Goal: Task Accomplishment & Management: Manage account settings

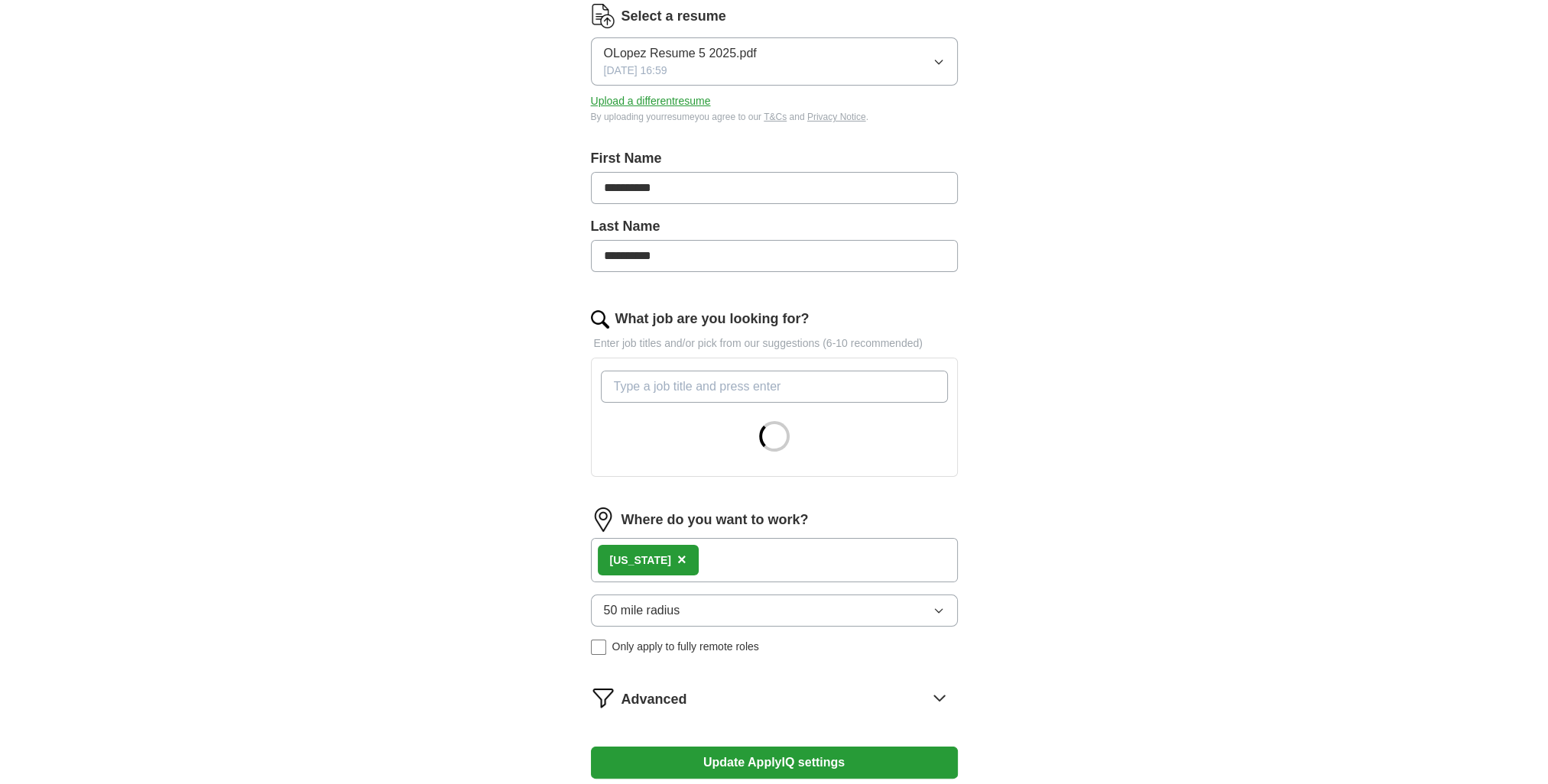
scroll to position [306, 0]
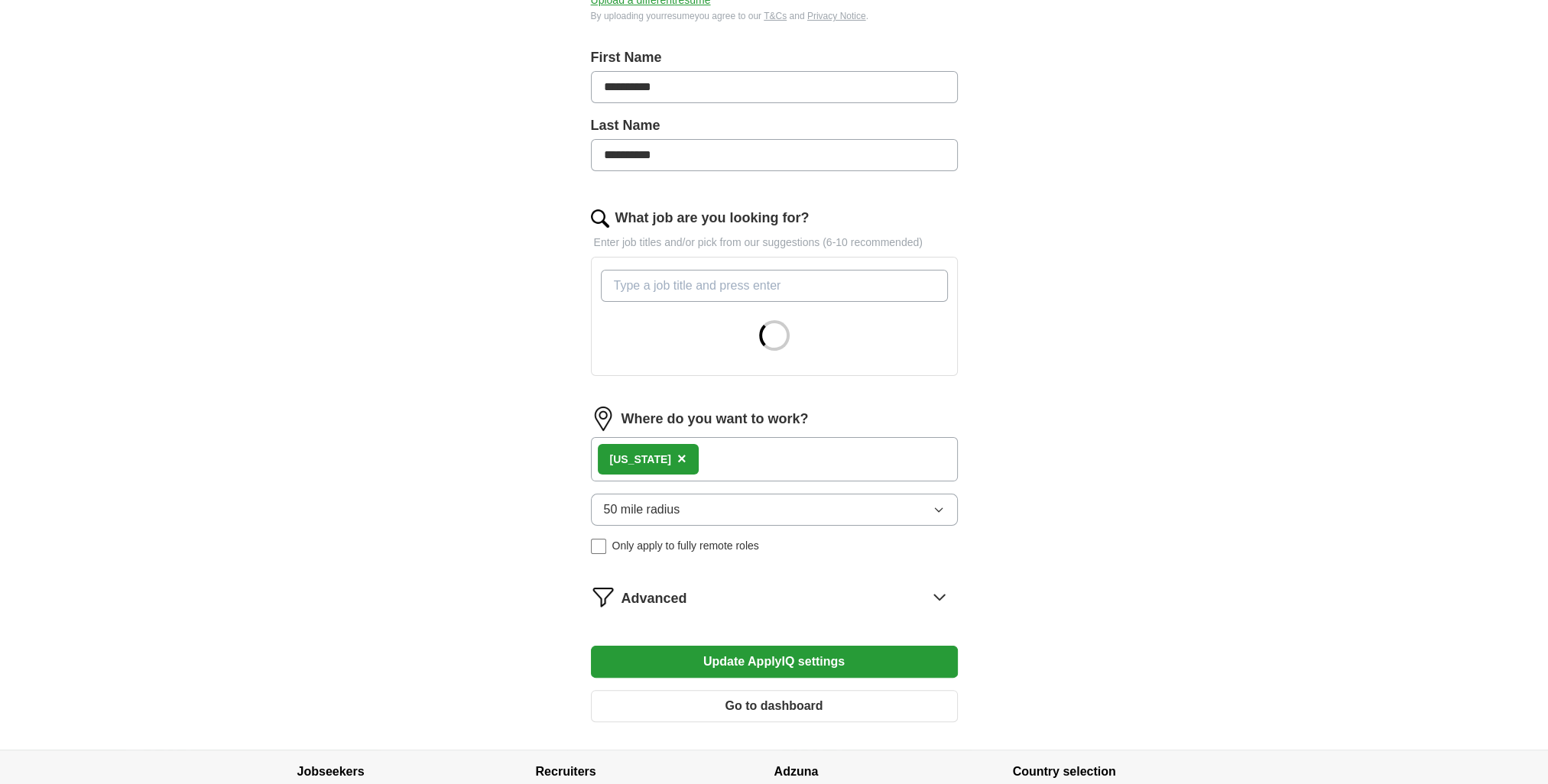
click at [729, 457] on form "**********" at bounding box center [774, 318] width 367 height 832
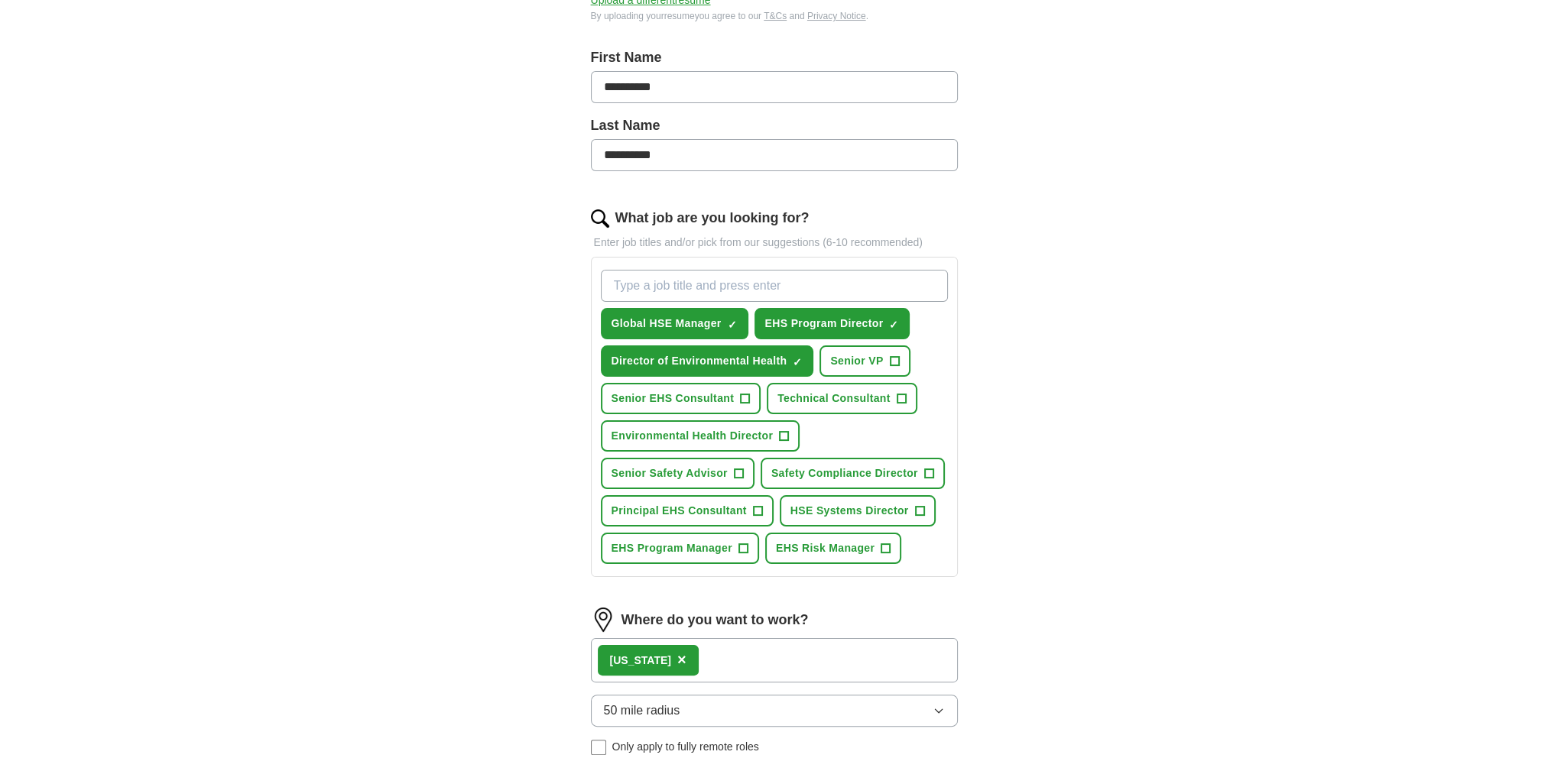
click at [739, 653] on div "[US_STATE] ×" at bounding box center [774, 660] width 367 height 44
click at [736, 656] on div "[US_STATE] ×" at bounding box center [774, 660] width 367 height 44
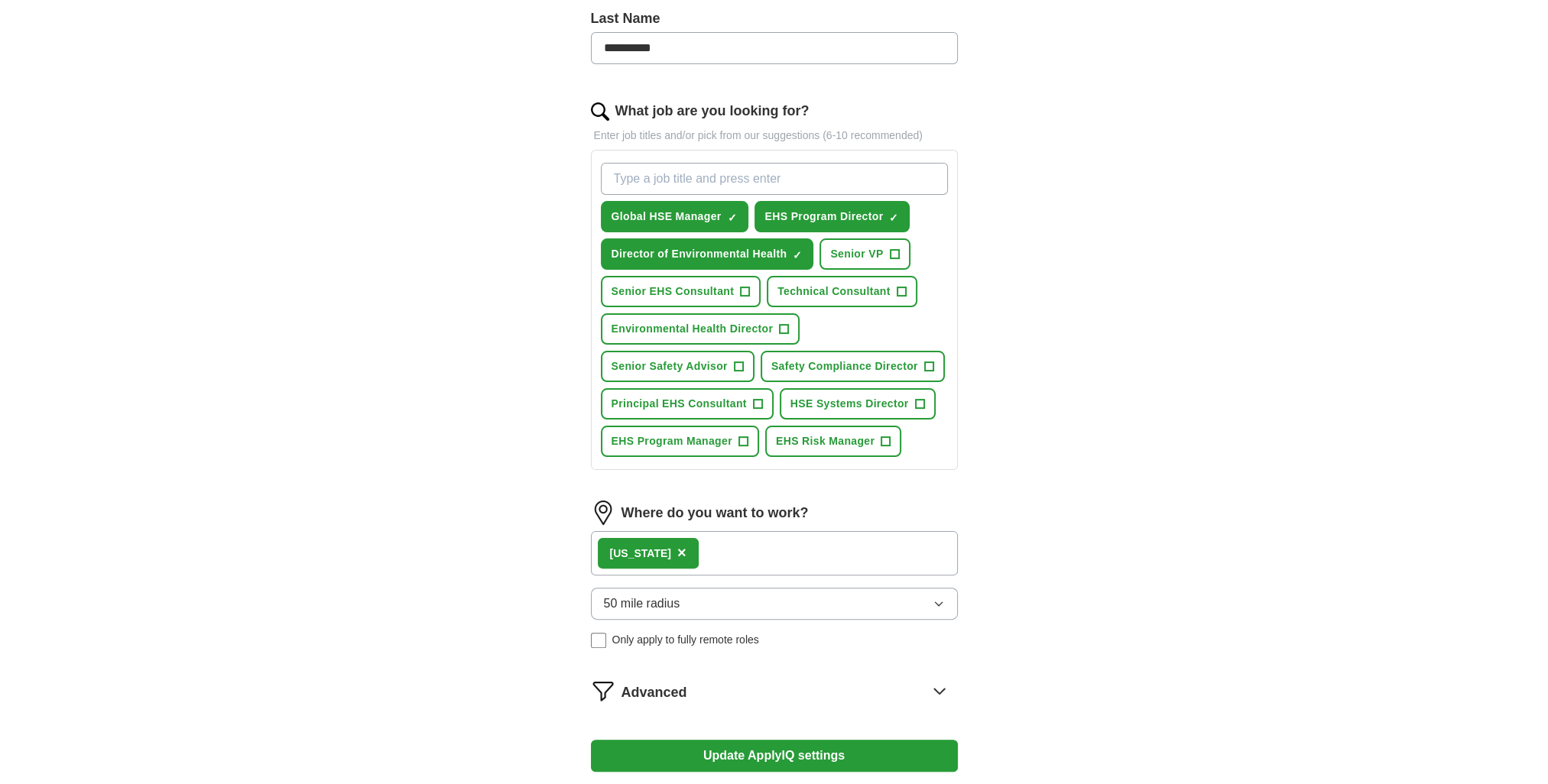
scroll to position [535, 0]
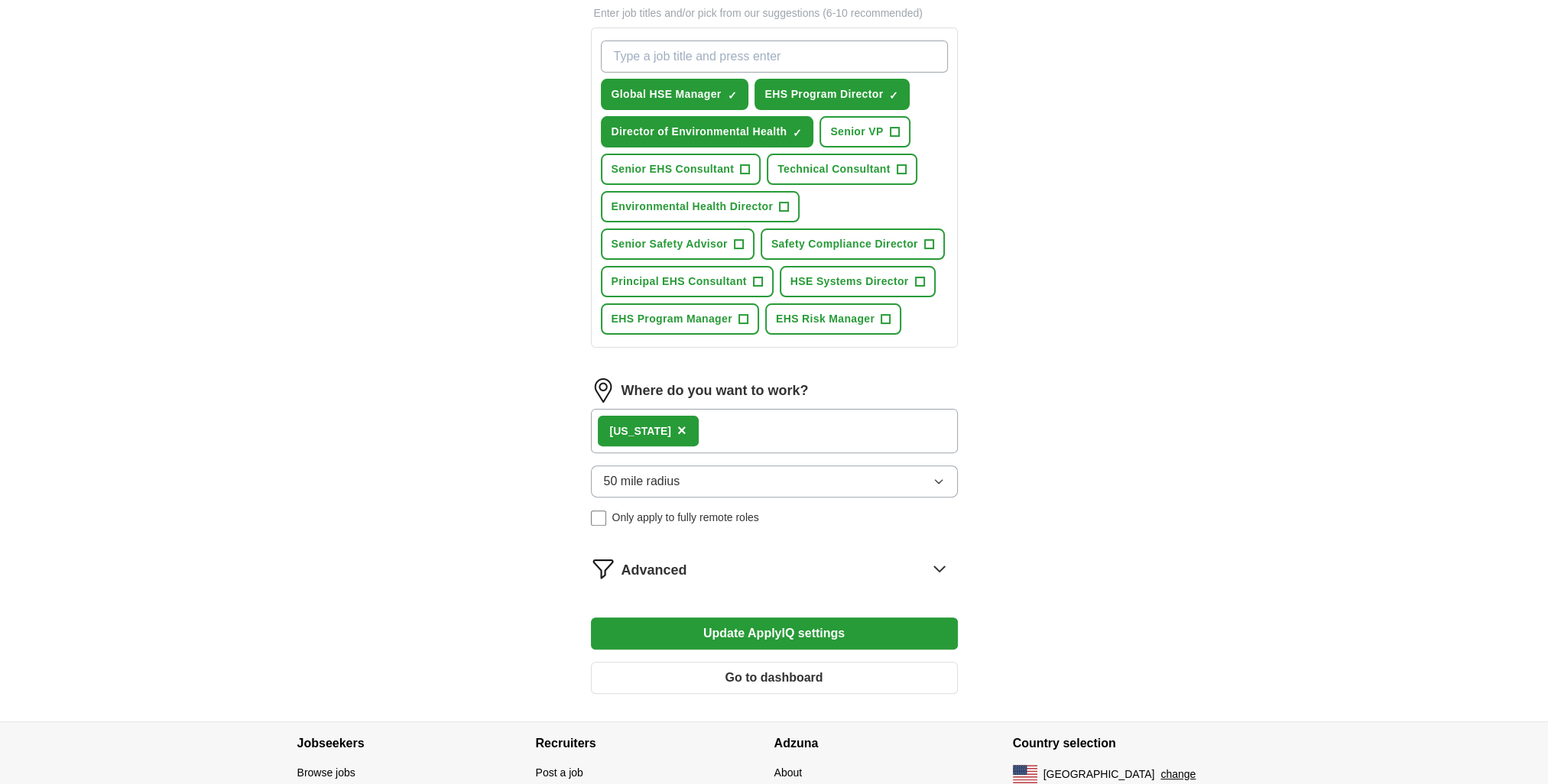
click at [934, 564] on icon at bounding box center [939, 568] width 24 height 24
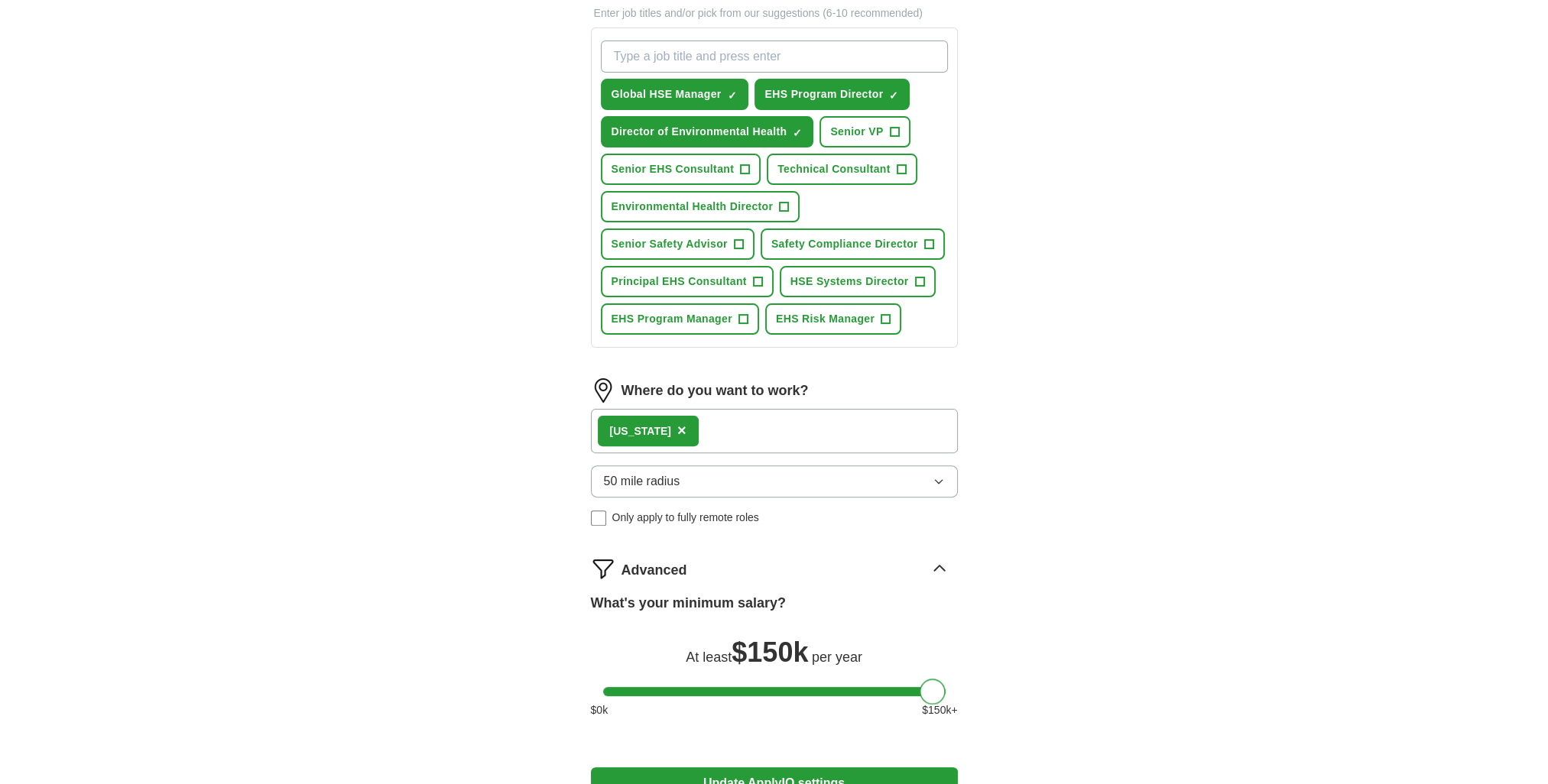
drag, startPoint x: 621, startPoint y: 684, endPoint x: 946, endPoint y: 696, distance: 325.2
click at [946, 696] on div "What's your minimum salary? At least $ 150k per year $ 0 k $ 150 k+" at bounding box center [774, 661] width 367 height 137
click at [1000, 621] on div "**********" at bounding box center [774, 234] width 490 height 1274
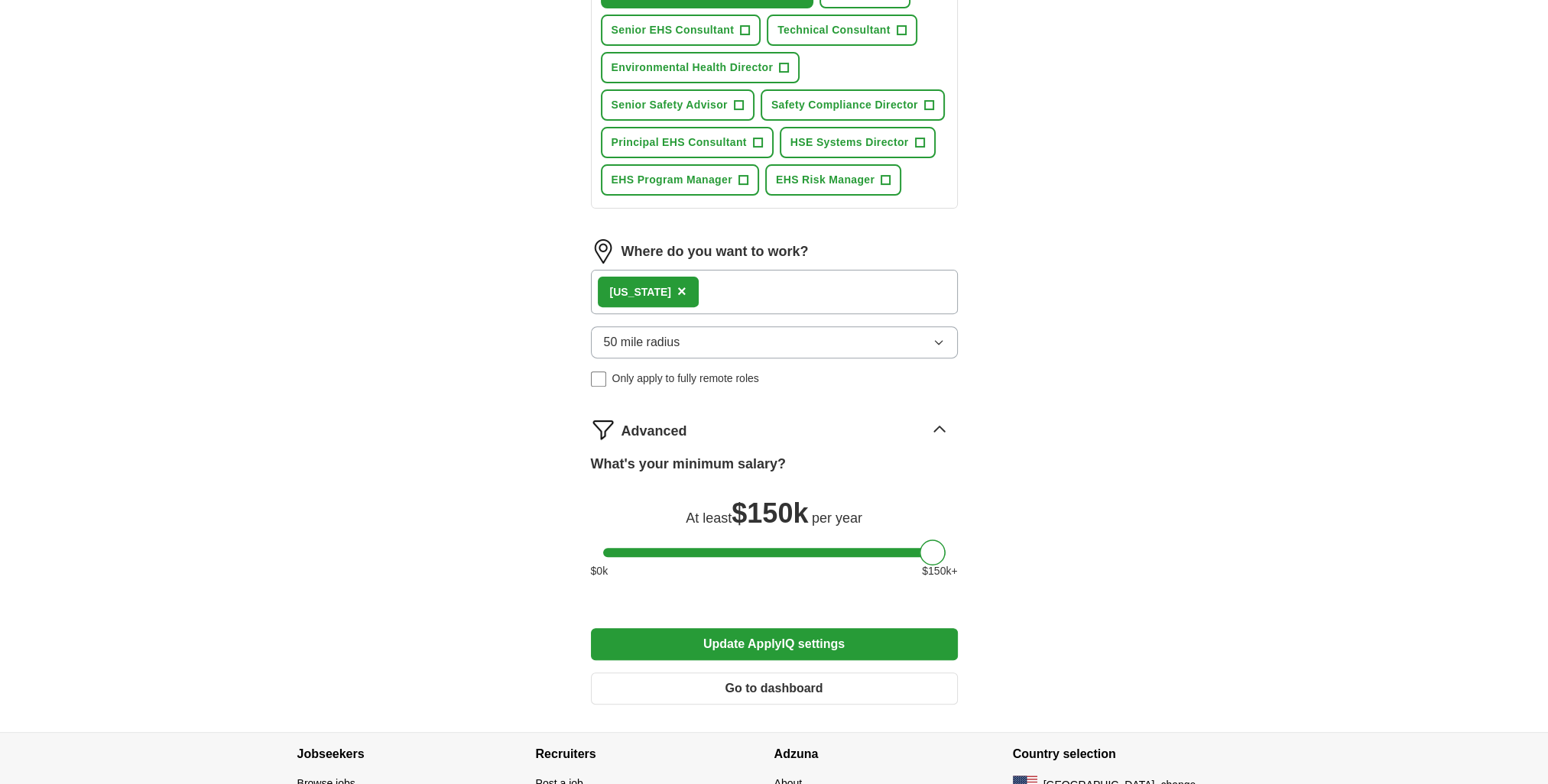
scroll to position [688, 0]
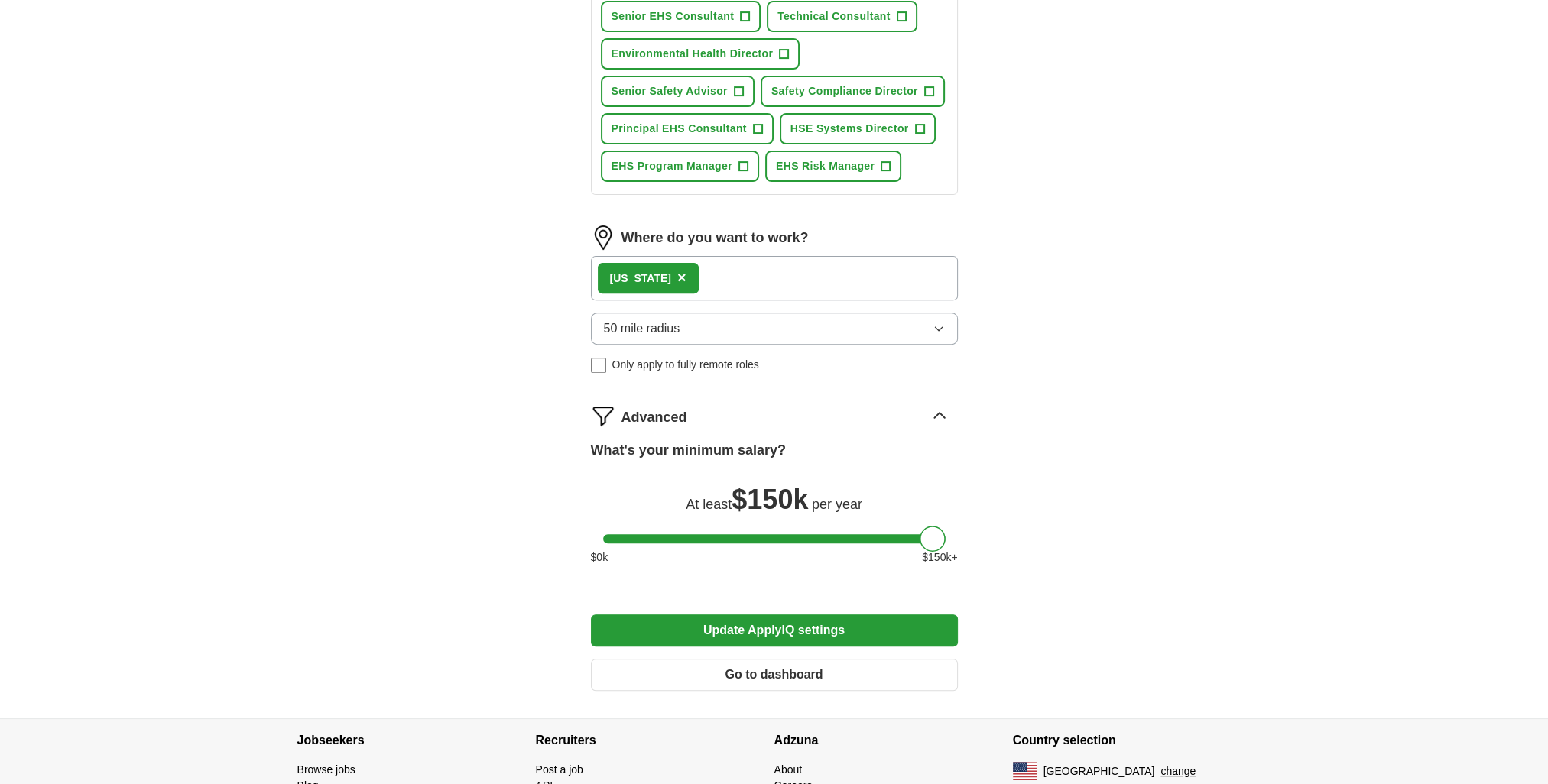
click at [940, 323] on icon "button" at bounding box center [939, 329] width 13 height 13
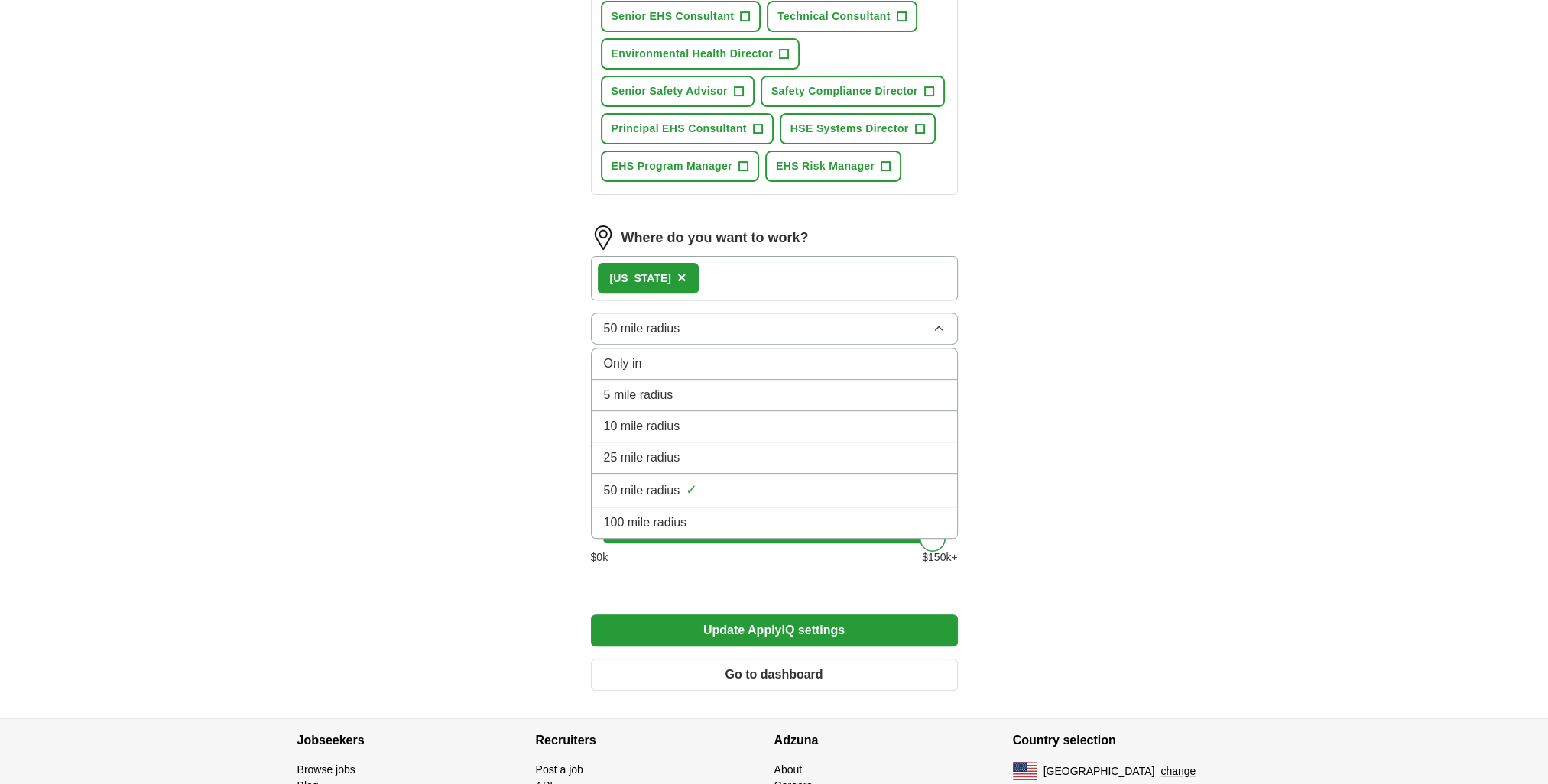
click at [752, 514] on div "100 mile radius" at bounding box center [775, 522] width 341 height 18
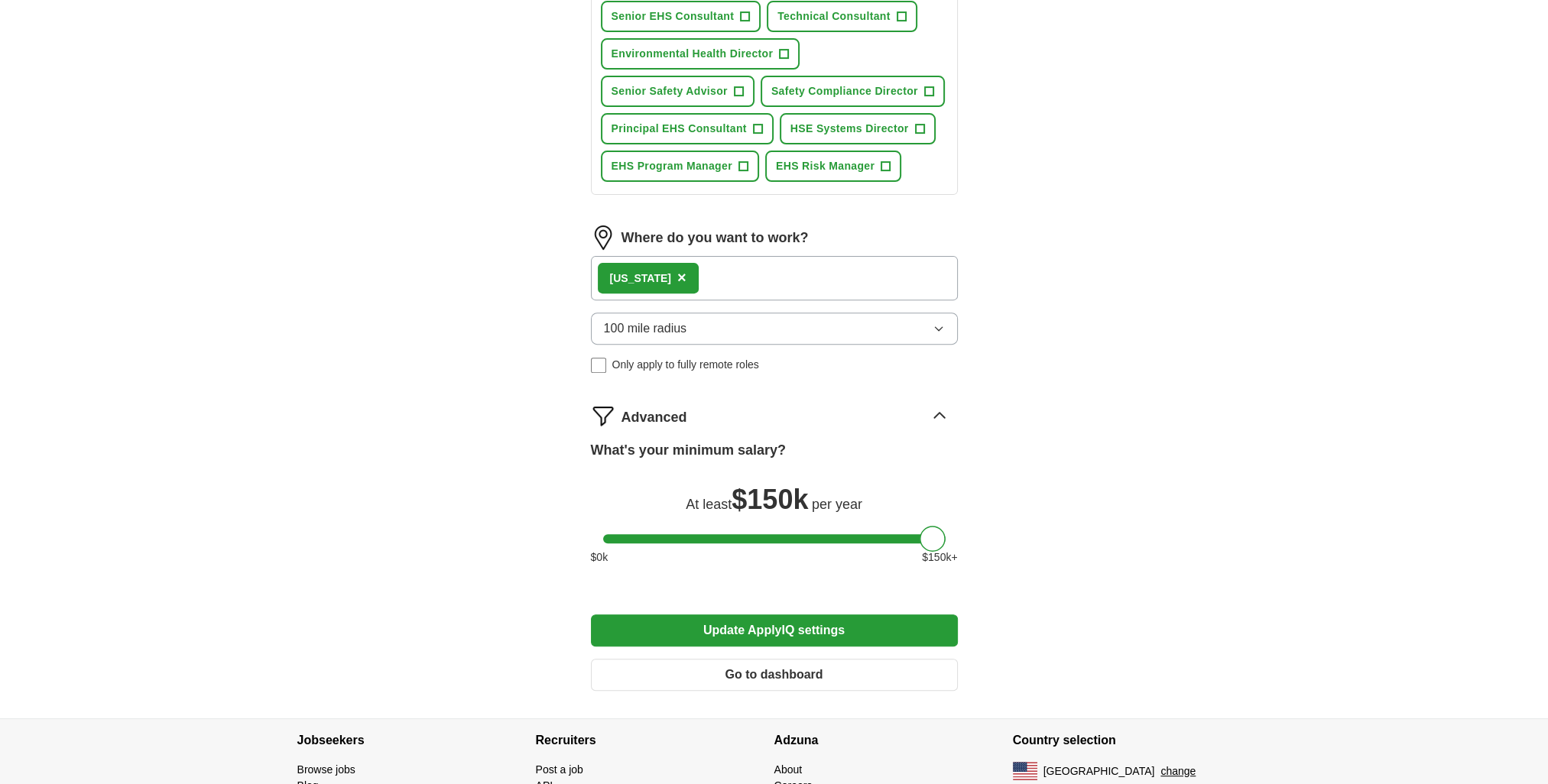
click at [843, 628] on button "Update ApplyIQ settings" at bounding box center [774, 630] width 367 height 32
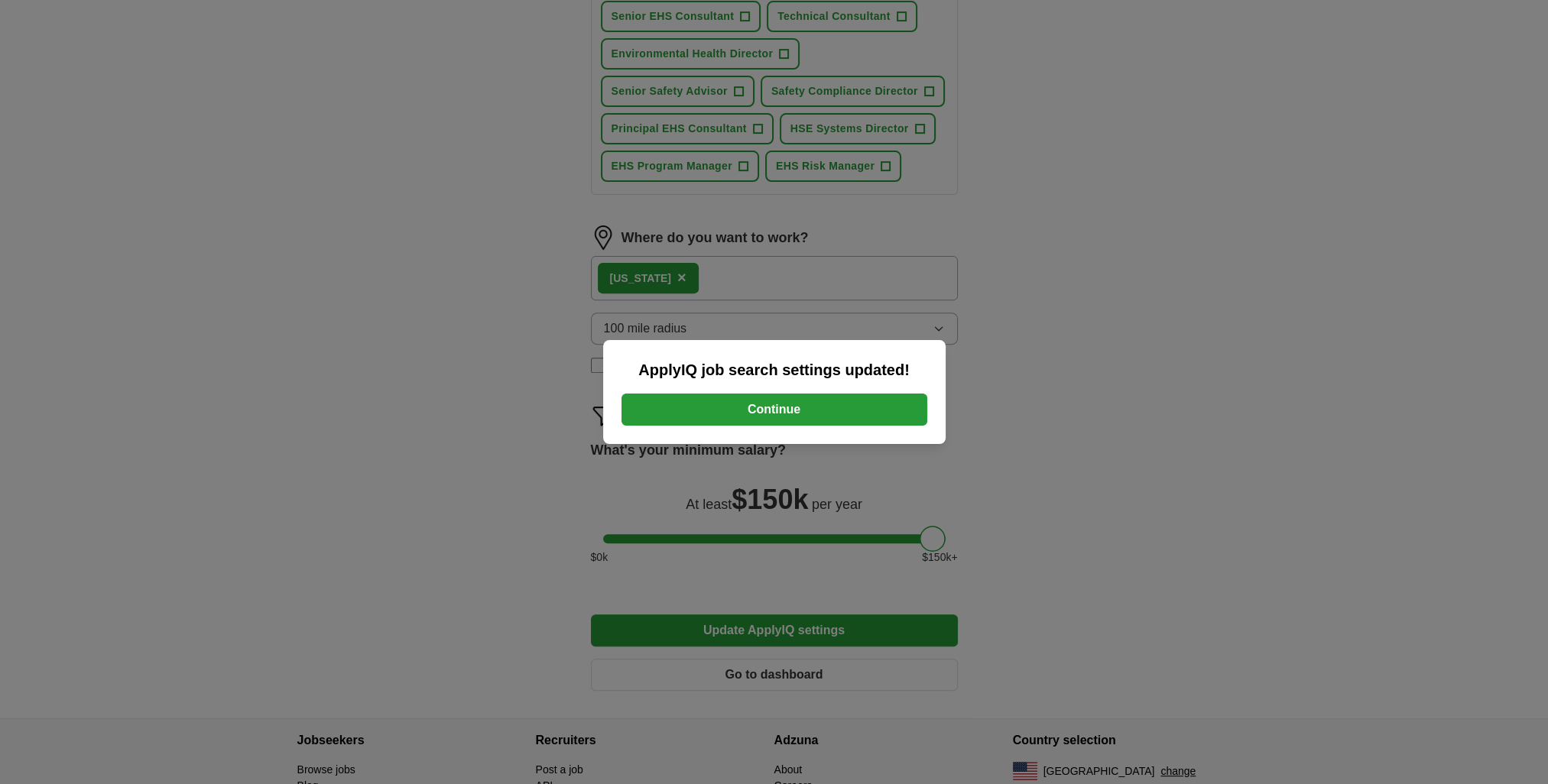
click at [784, 407] on button "Continue" at bounding box center [774, 409] width 306 height 32
